Goal: Task Accomplishment & Management: Use online tool/utility

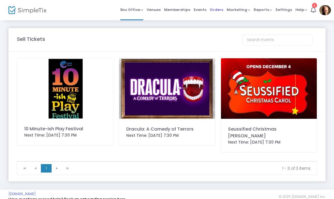
click at [218, 10] on span "Orders" at bounding box center [216, 10] width 14 height 14
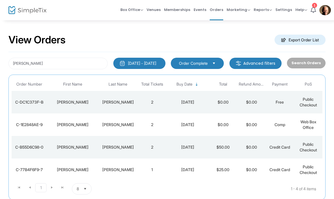
click at [0, 0] on span at bounding box center [0, 0] width 0 height 0
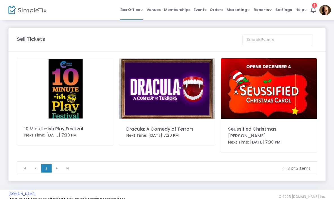
click at [68, 108] on img at bounding box center [65, 88] width 96 height 60
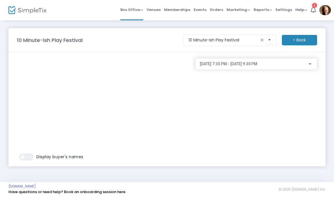
click at [301, 64] on div "[DATE] 7:30 PM - [DATE] 9:30 PM" at bounding box center [254, 64] width 108 height 5
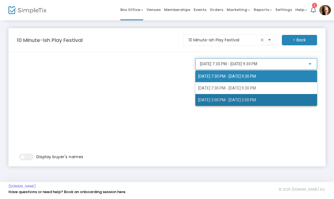
click at [284, 101] on span "[DATE] 3:00 PM - [DATE] 5:00 PM" at bounding box center [256, 100] width 116 height 12
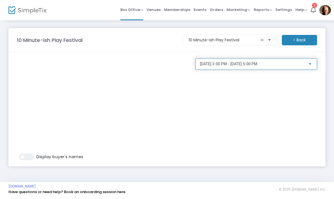
click at [309, 66] on div at bounding box center [309, 64] width 5 height 5
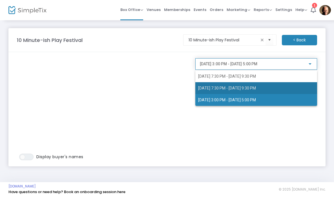
click at [289, 88] on span "[DATE] 7:30 PM - [DATE] 9:30 PM" at bounding box center [256, 88] width 116 height 12
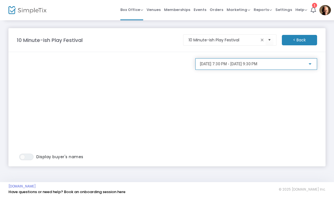
click at [308, 63] on div at bounding box center [309, 64] width 5 height 5
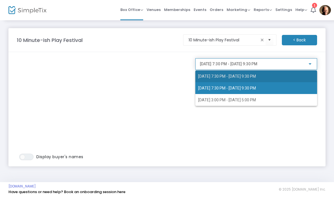
click at [295, 79] on span "[DATE] 7:30 PM - [DATE] 9:30 PM" at bounding box center [256, 76] width 116 height 12
